Goal: Navigation & Orientation: Go to known website

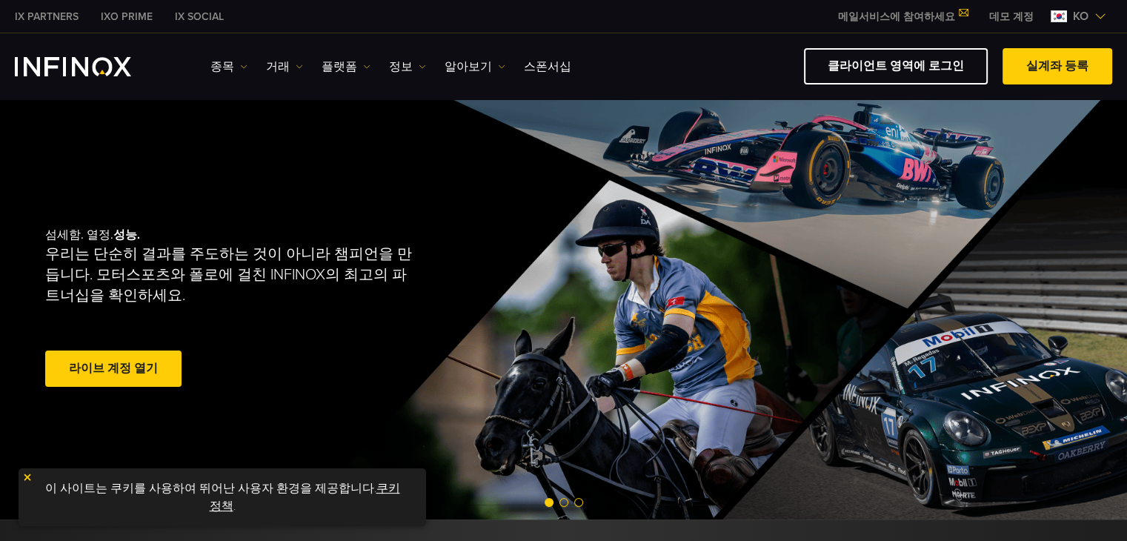
click at [911, 76] on link "클라이언트 영역에 로그인" at bounding box center [896, 66] width 184 height 36
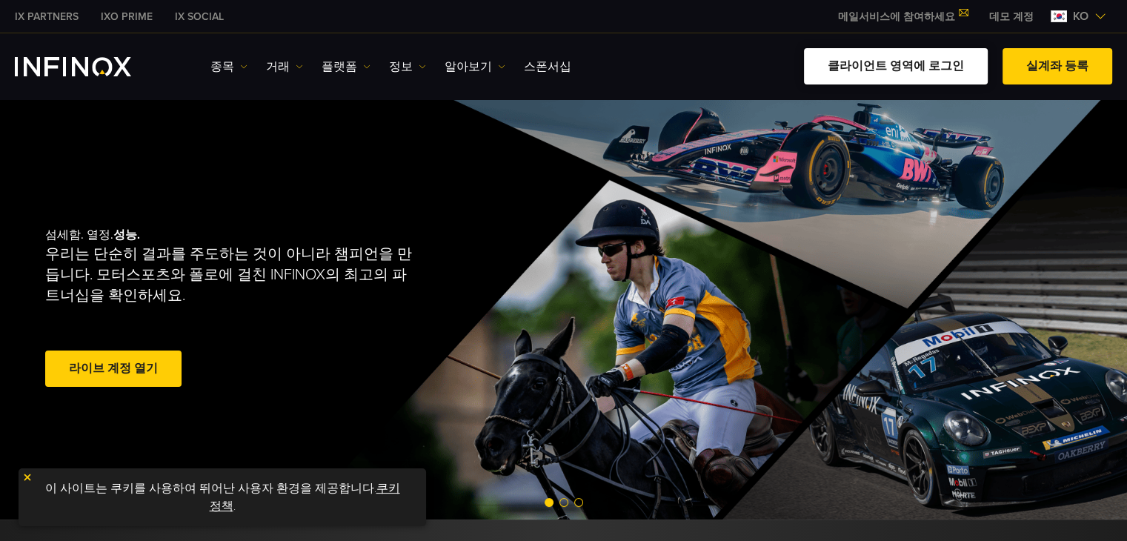
click at [909, 60] on link "클라이언트 영역에 로그인" at bounding box center [896, 66] width 184 height 36
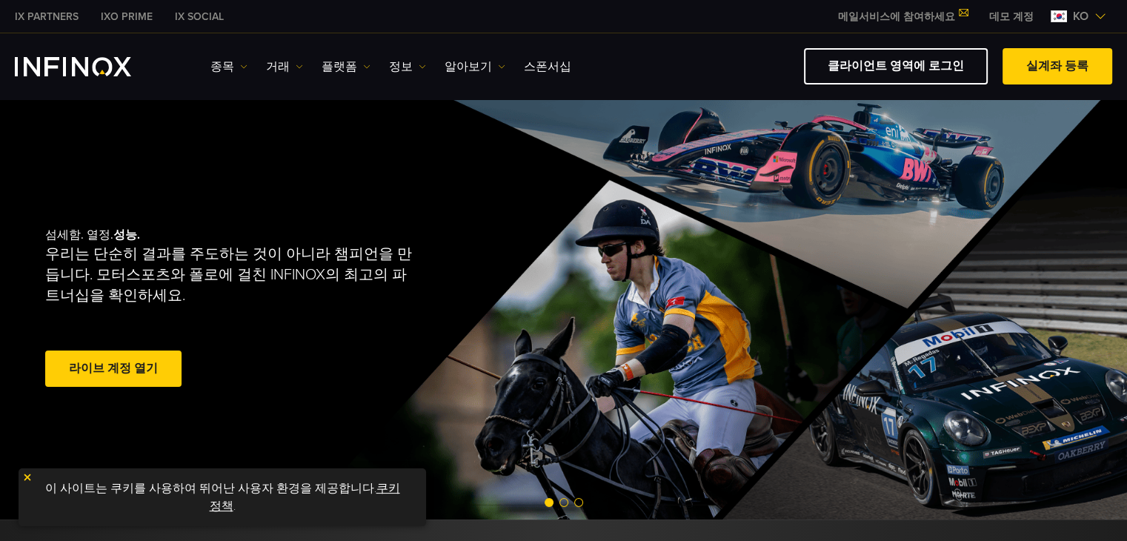
click at [881, 62] on link "클라이언트 영역에 로그인" at bounding box center [896, 66] width 184 height 36
